Goal: Task Accomplishment & Management: Complete application form

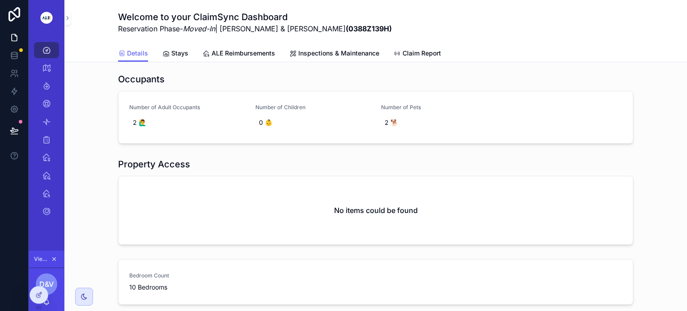
scroll to position [306, 0]
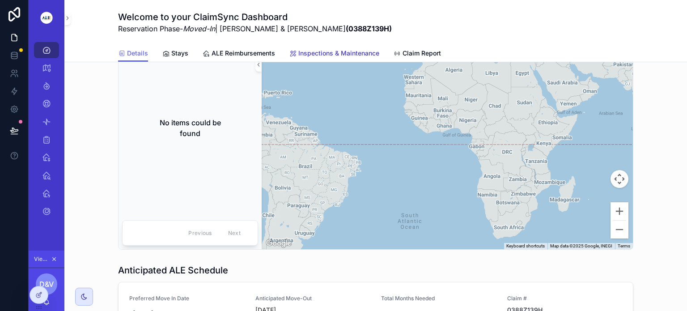
click at [347, 51] on span "Inspections & Maintenance" at bounding box center [338, 53] width 81 height 9
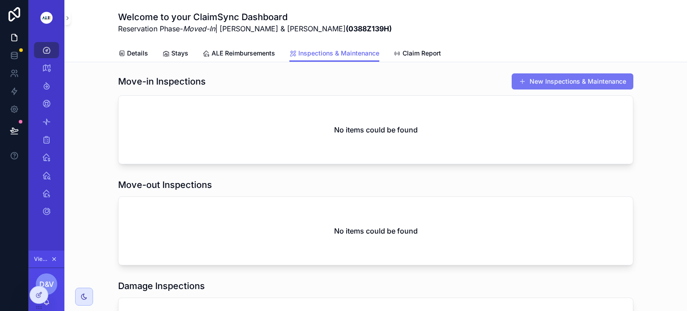
click at [571, 82] on button "New Inspections & Maintenance" at bounding box center [573, 81] width 122 height 16
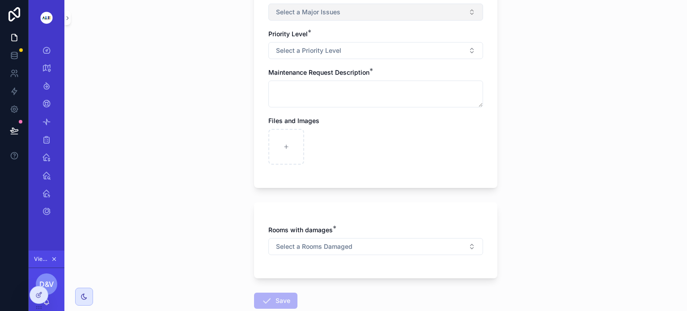
scroll to position [306, 0]
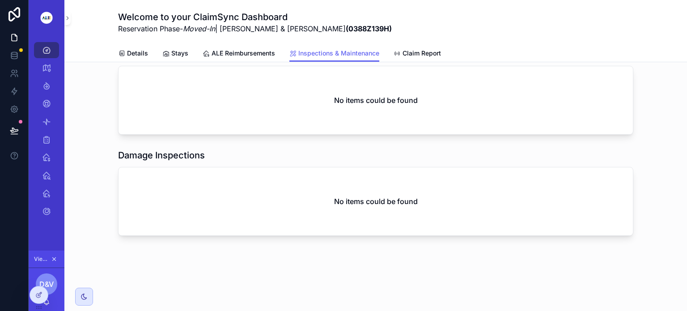
scroll to position [130, 0]
